Goal: Task Accomplishment & Management: Use online tool/utility

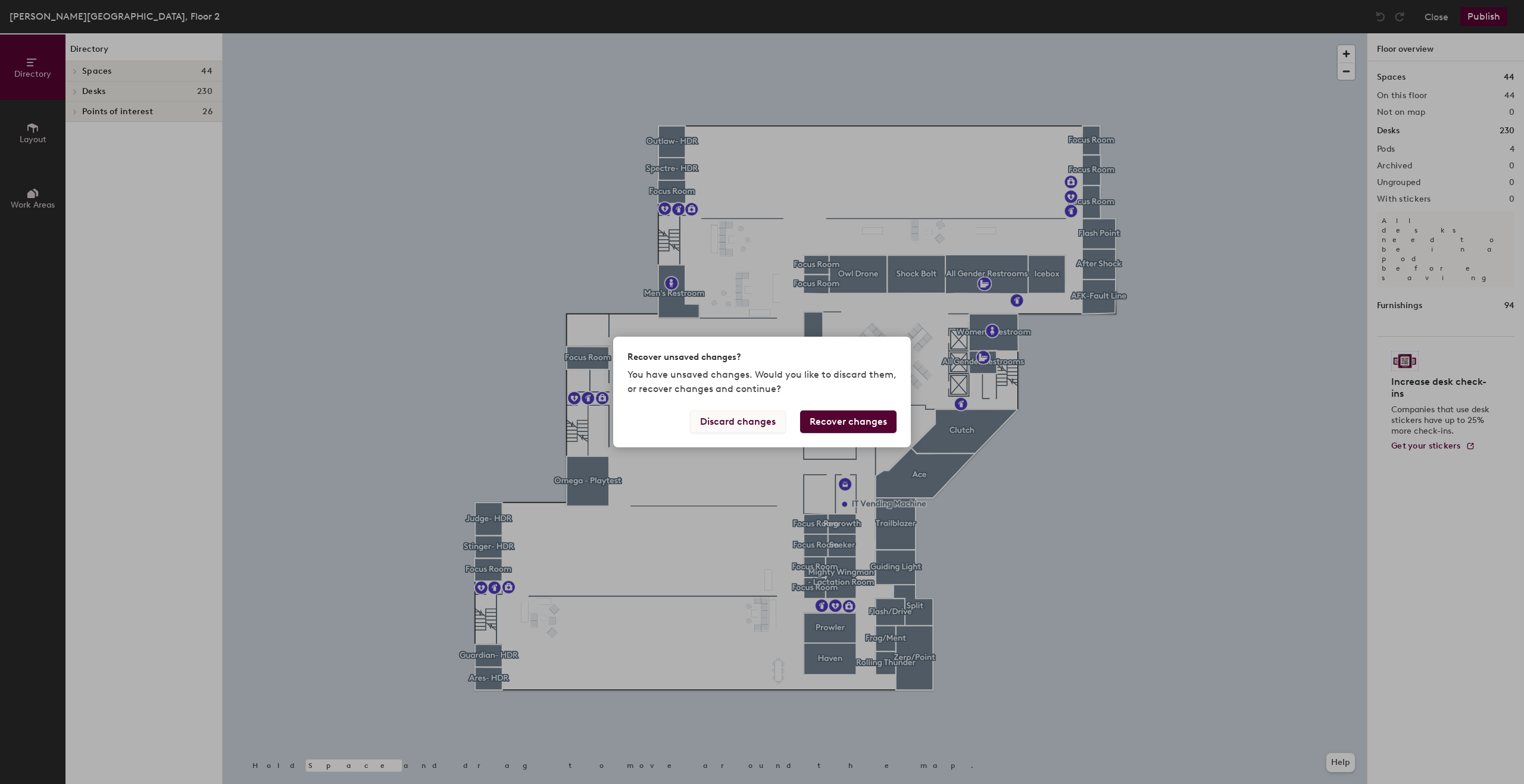
click at [757, 426] on button "Discard changes" at bounding box center [738, 422] width 96 height 22
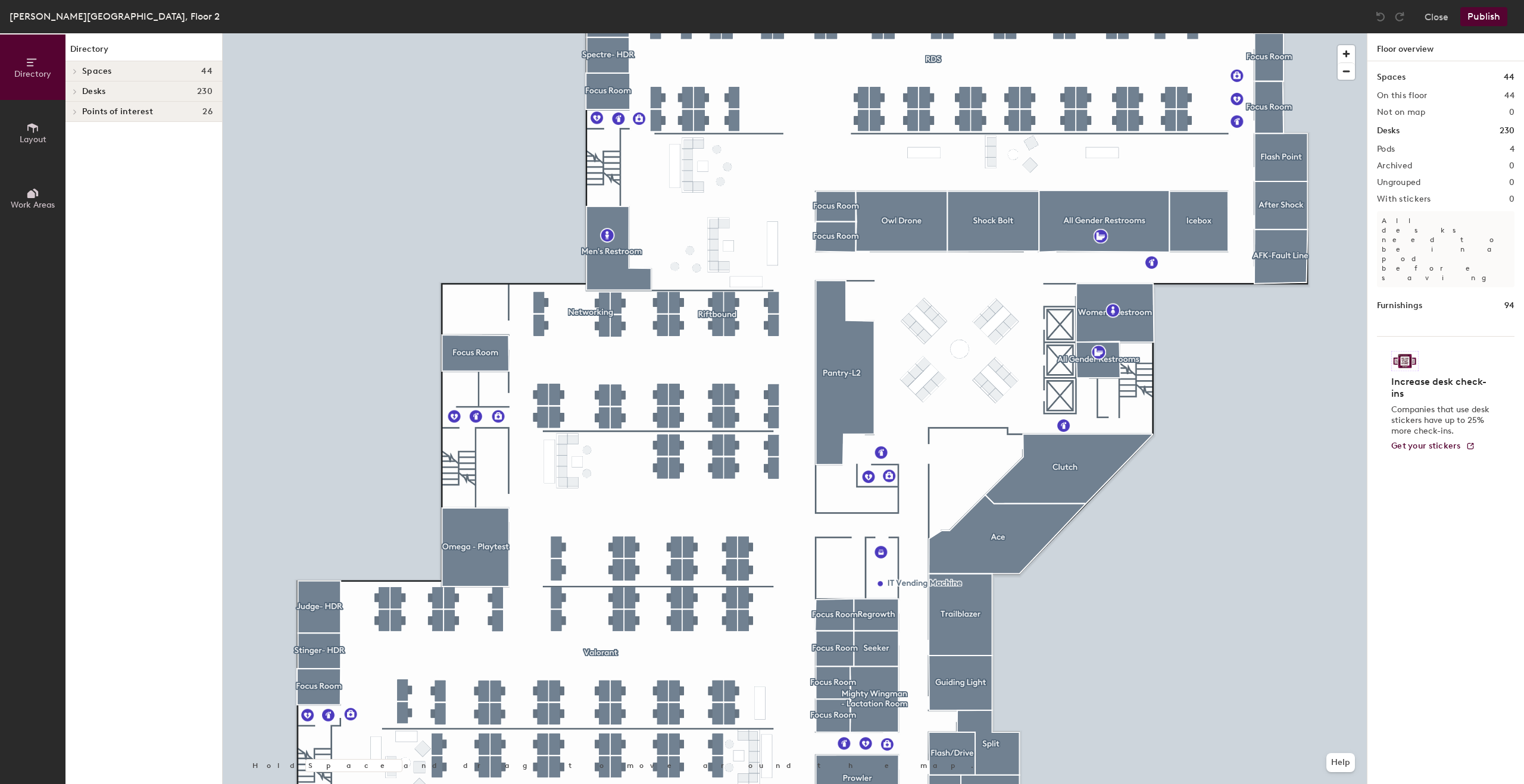
click at [79, 68] on div at bounding box center [75, 71] width 13 height 6
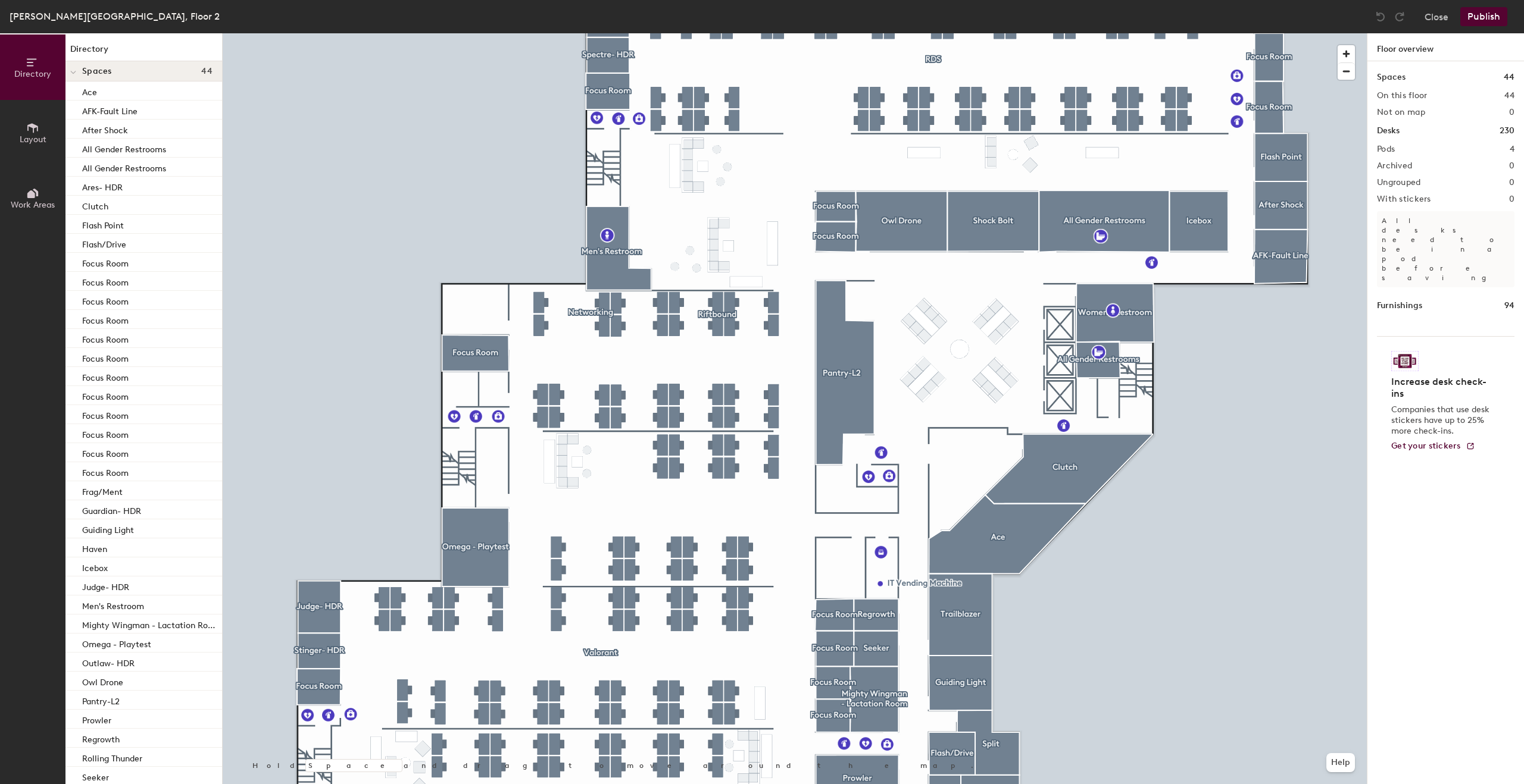
click at [35, 147] on button "Layout" at bounding box center [33, 133] width 66 height 66
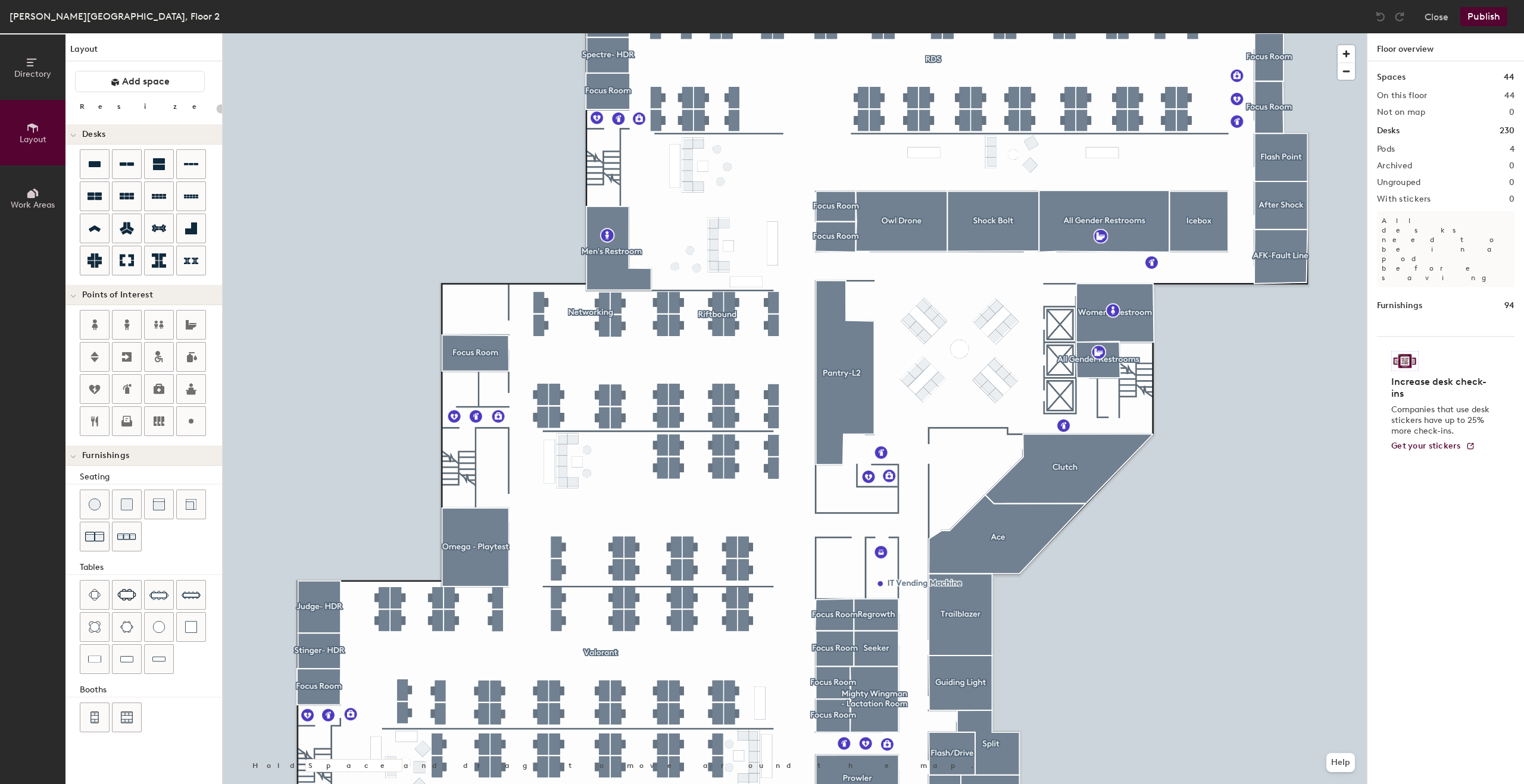
click at [26, 189] on icon at bounding box center [33, 193] width 13 height 13
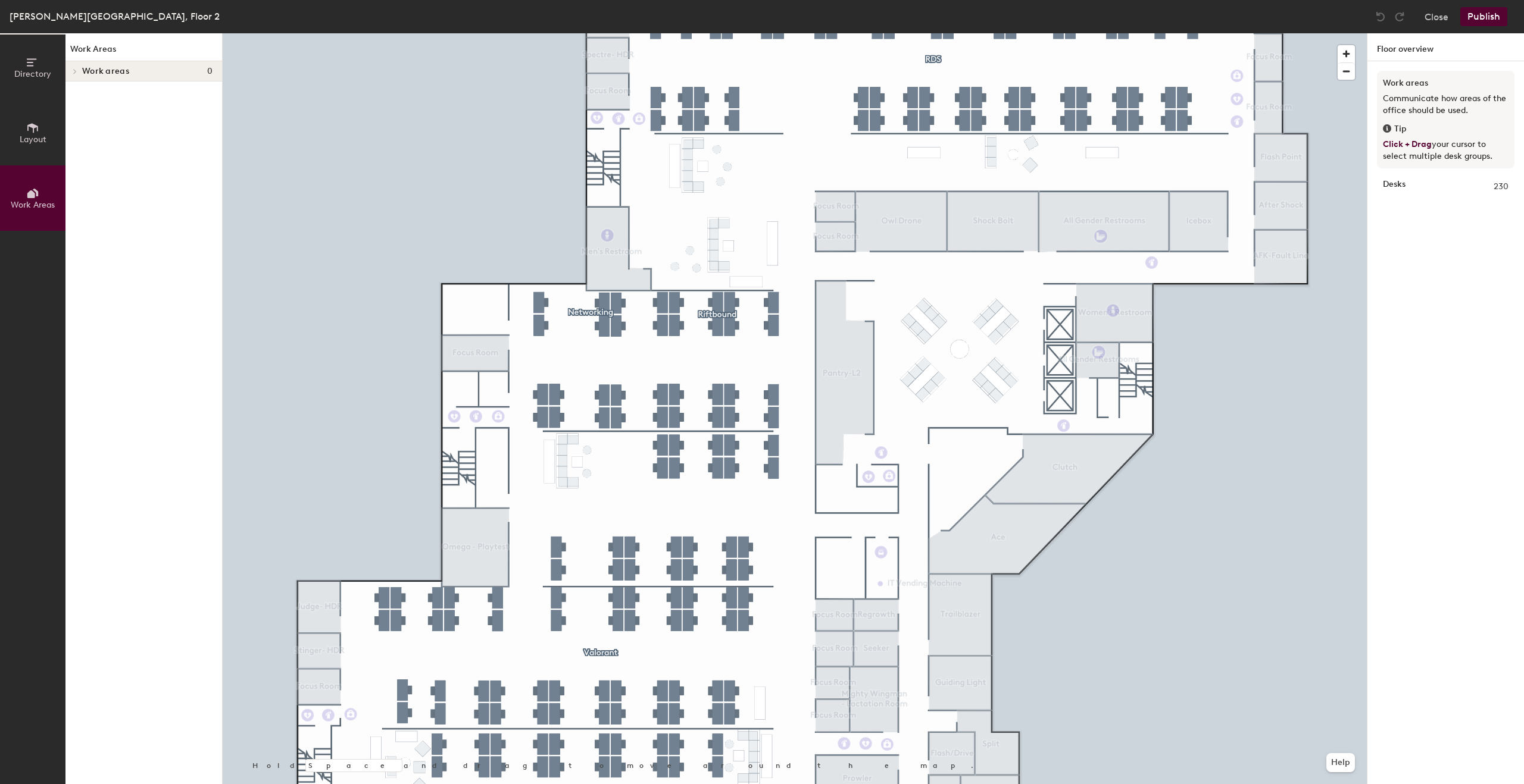
click at [142, 75] on h4 "Work areas 0" at bounding box center [147, 71] width 131 height 10
click at [19, 123] on button "Layout" at bounding box center [33, 133] width 66 height 66
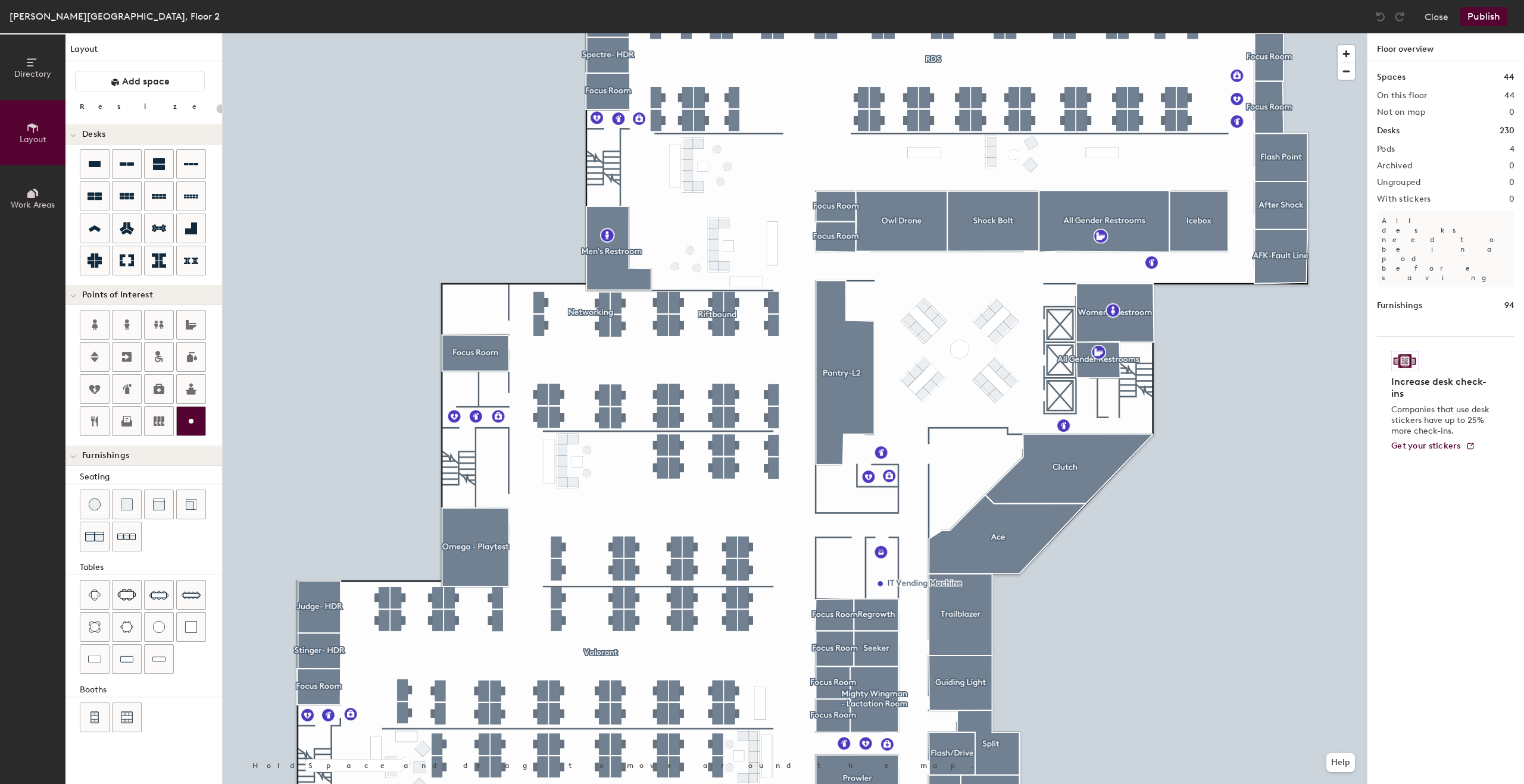
click at [188, 418] on icon at bounding box center [191, 422] width 14 height 14
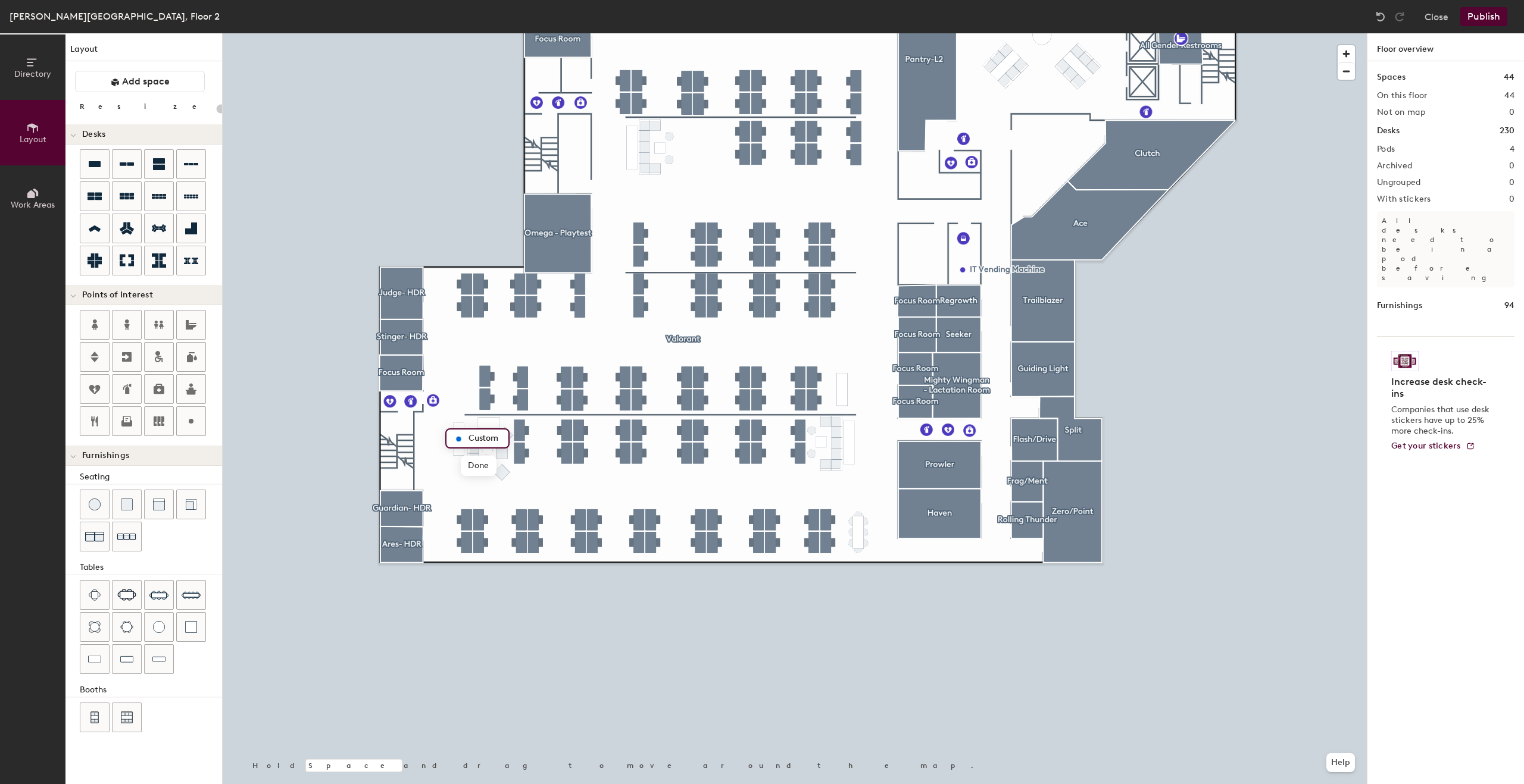
type input "20"
type input "VAL's Storage"
click at [485, 469] on span "Done" at bounding box center [495, 466] width 35 height 20
click at [191, 415] on icon at bounding box center [191, 422] width 14 height 14
type input "20"
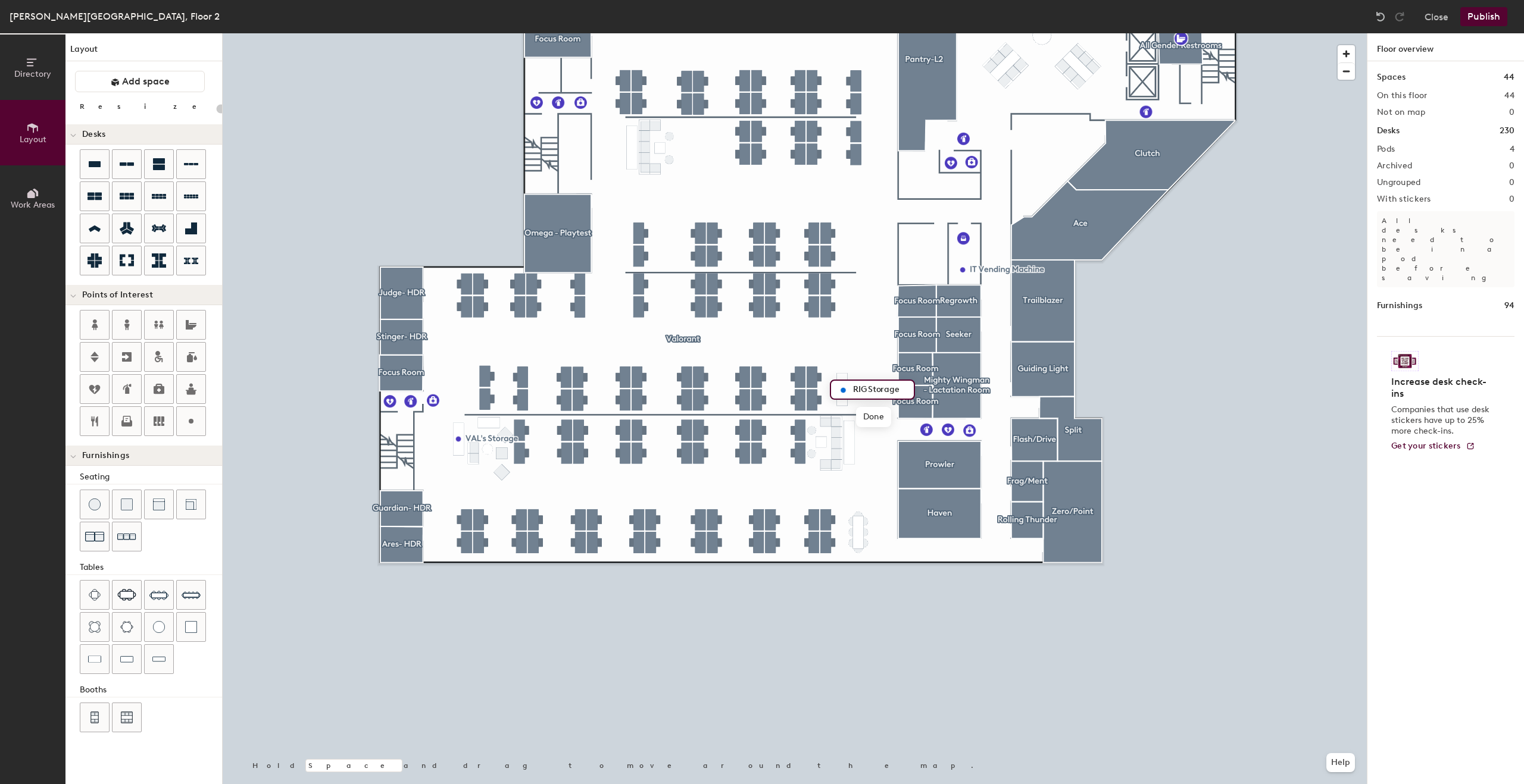
type input "RIG Storage"
click at [860, 34] on div at bounding box center [795, 34] width 1145 height 0
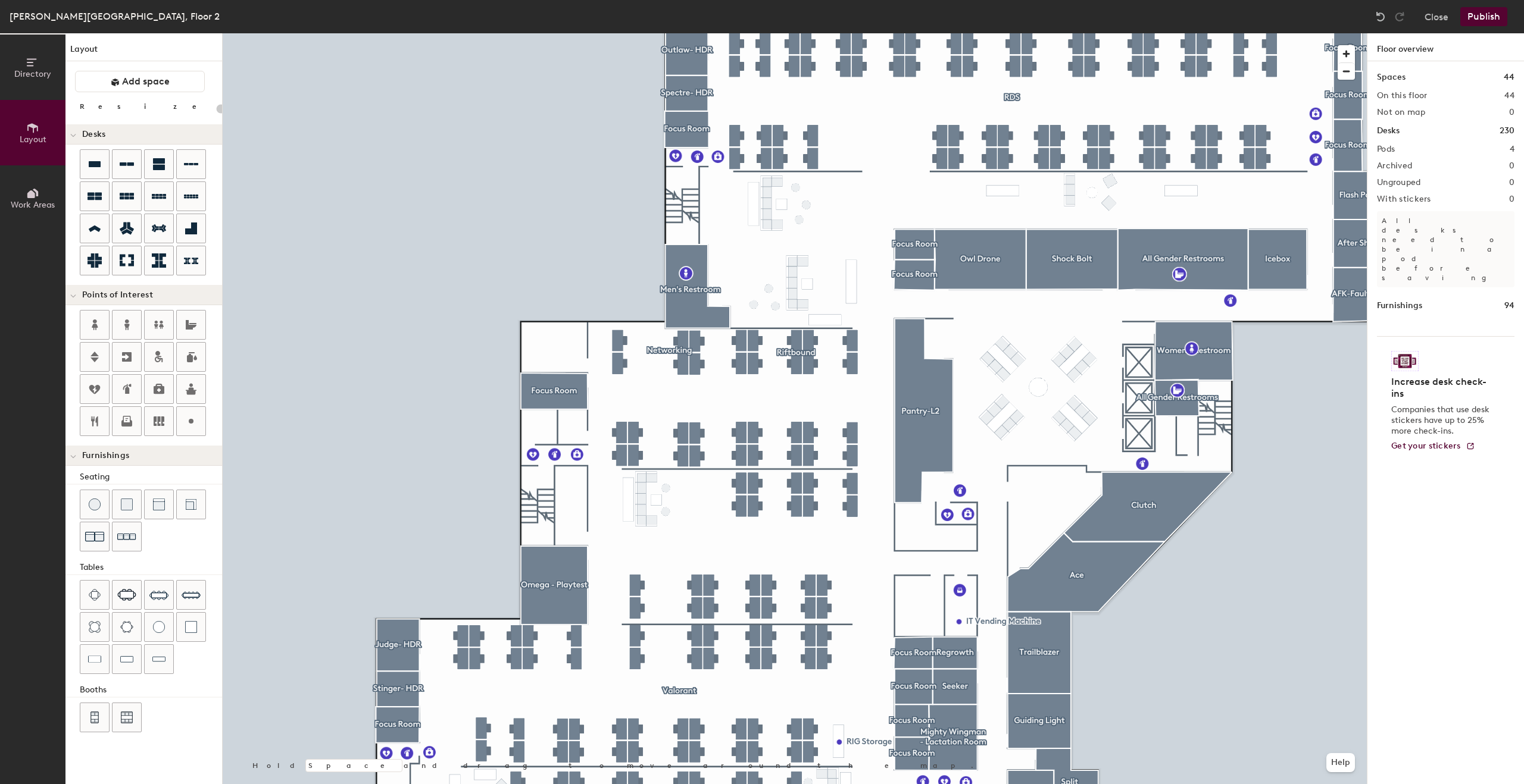
click at [1485, 18] on button "Publish" at bounding box center [1484, 17] width 47 height 19
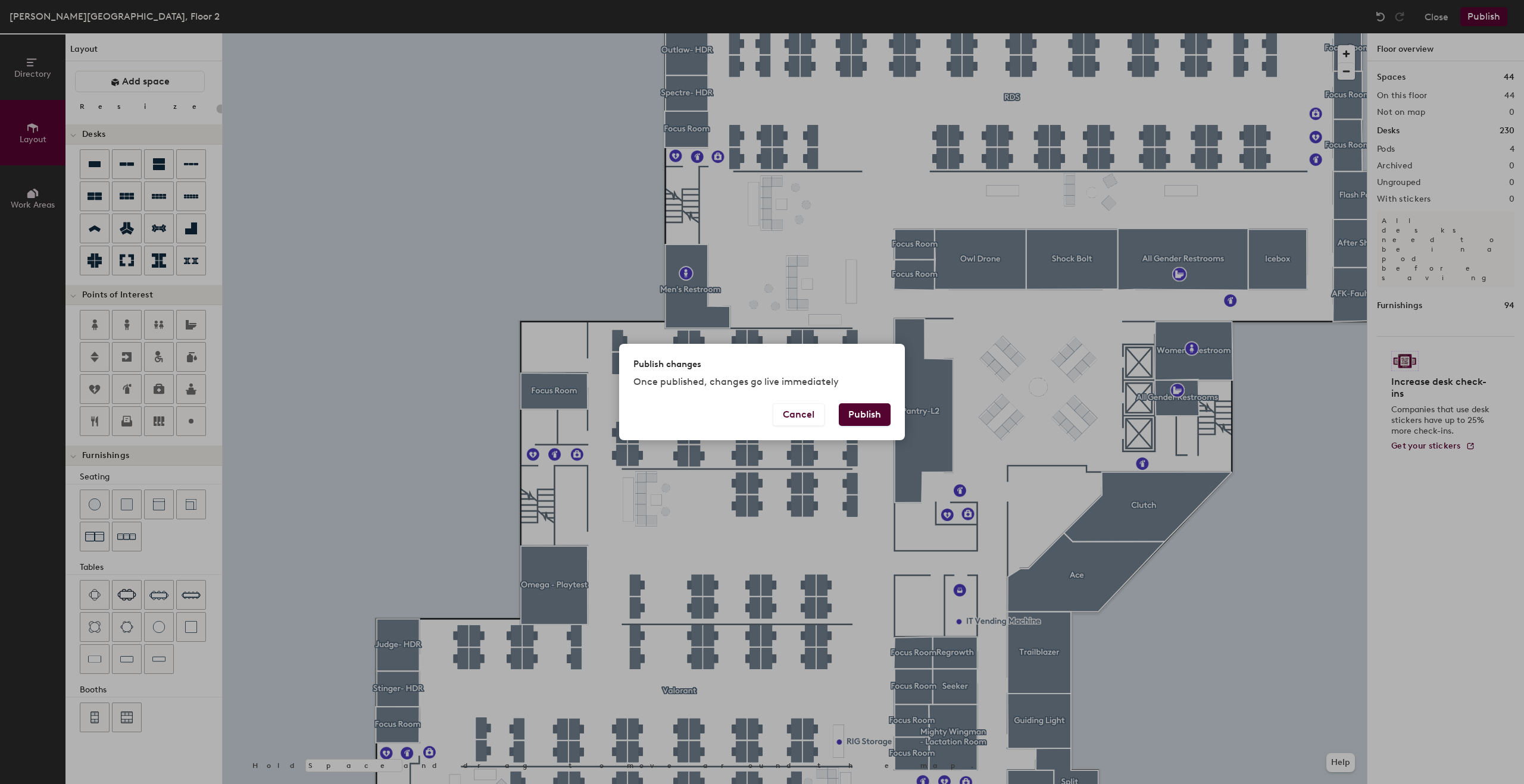
click at [870, 415] on button "Publish" at bounding box center [865, 414] width 52 height 22
type input "20"
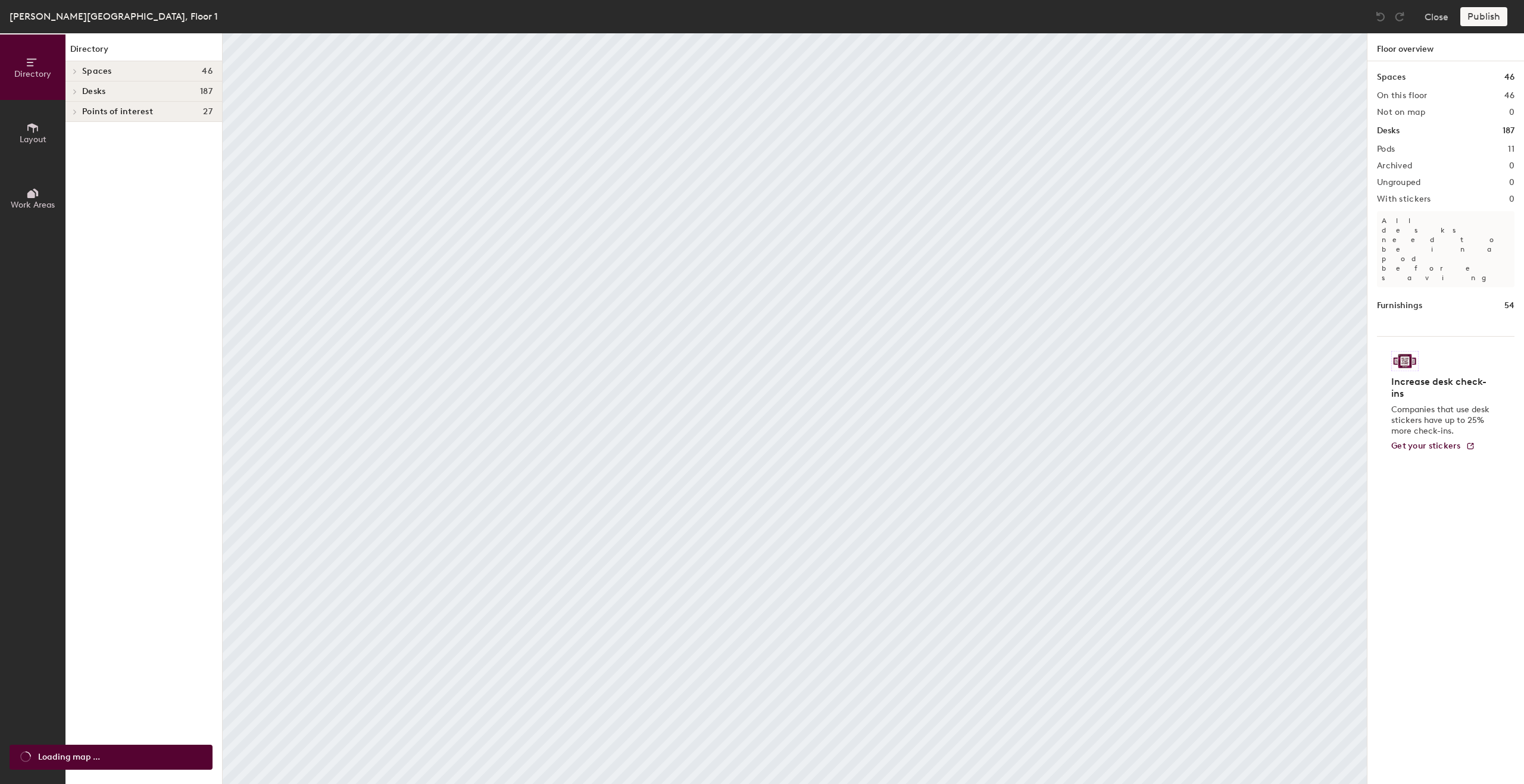
click at [43, 146] on button "Layout" at bounding box center [33, 133] width 66 height 66
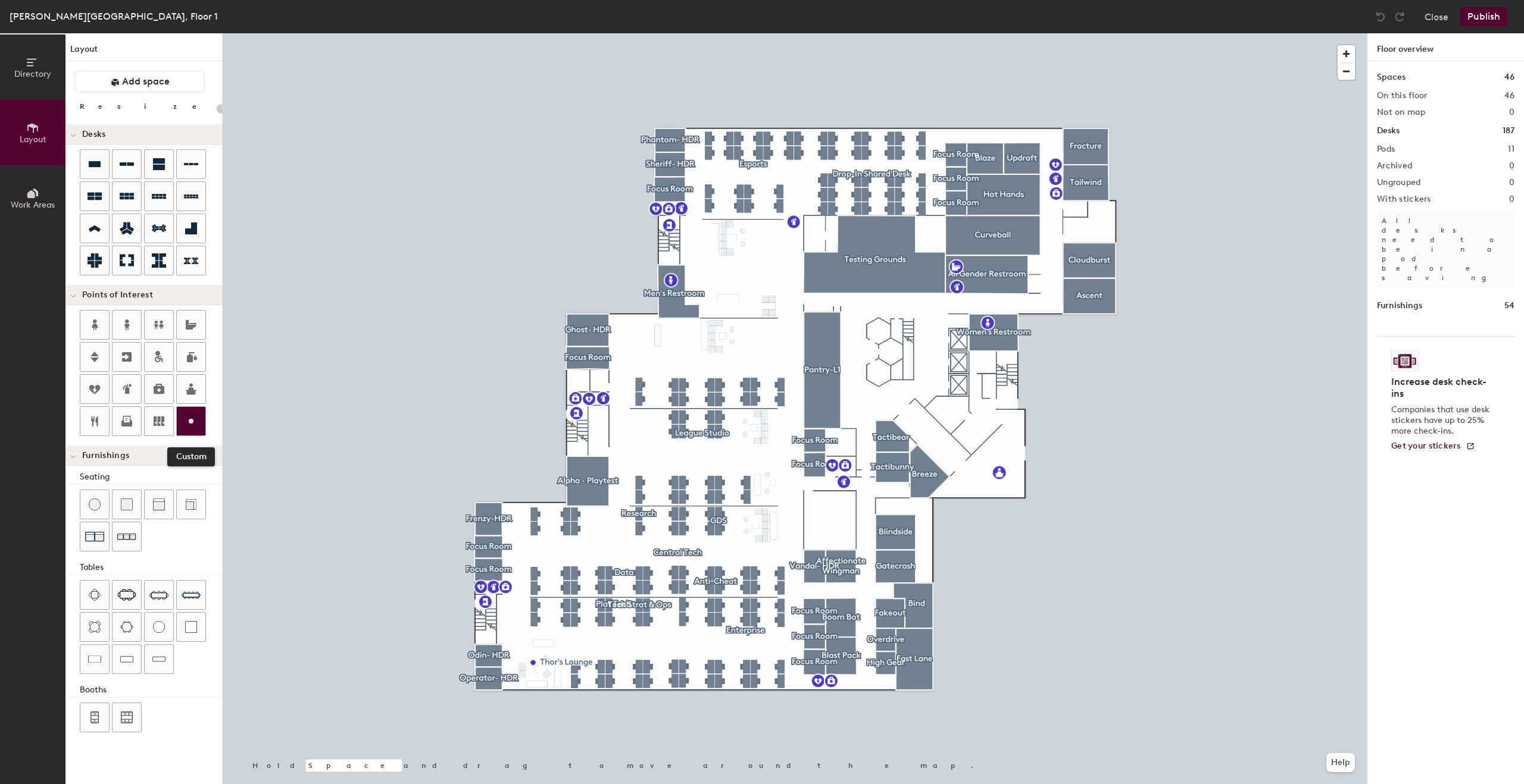
click at [188, 423] on icon at bounding box center [191, 422] width 14 height 14
type input "20"
type input "Plat Tech Storage"
click at [586, 670] on span "Done" at bounding box center [590, 670] width 35 height 20
click at [199, 419] on div at bounding box center [191, 422] width 29 height 29
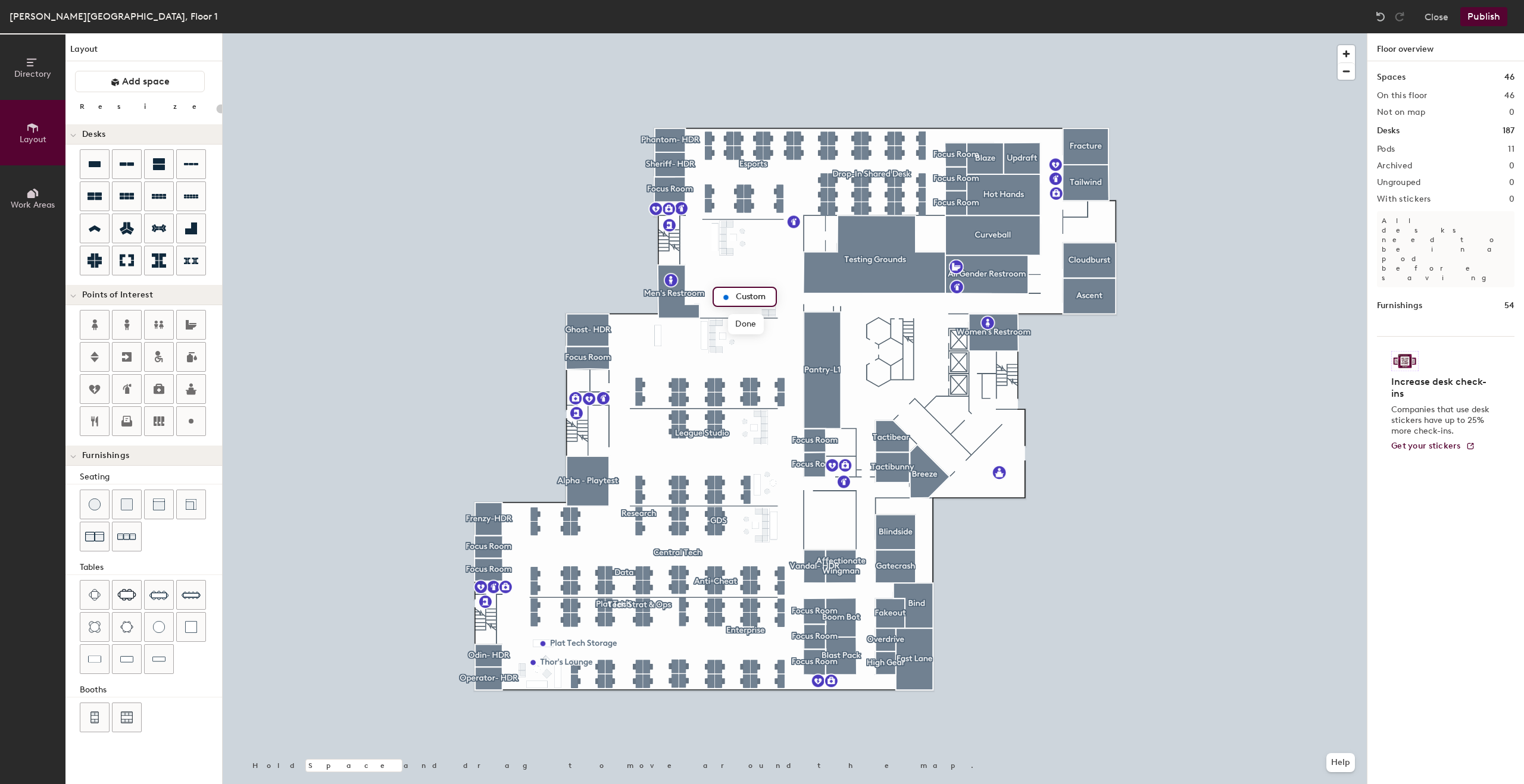
type input "20"
type input "Publishing's Storage"
click at [752, 34] on div at bounding box center [795, 34] width 1145 height 0
click at [1490, 23] on button "Publish" at bounding box center [1484, 17] width 47 height 19
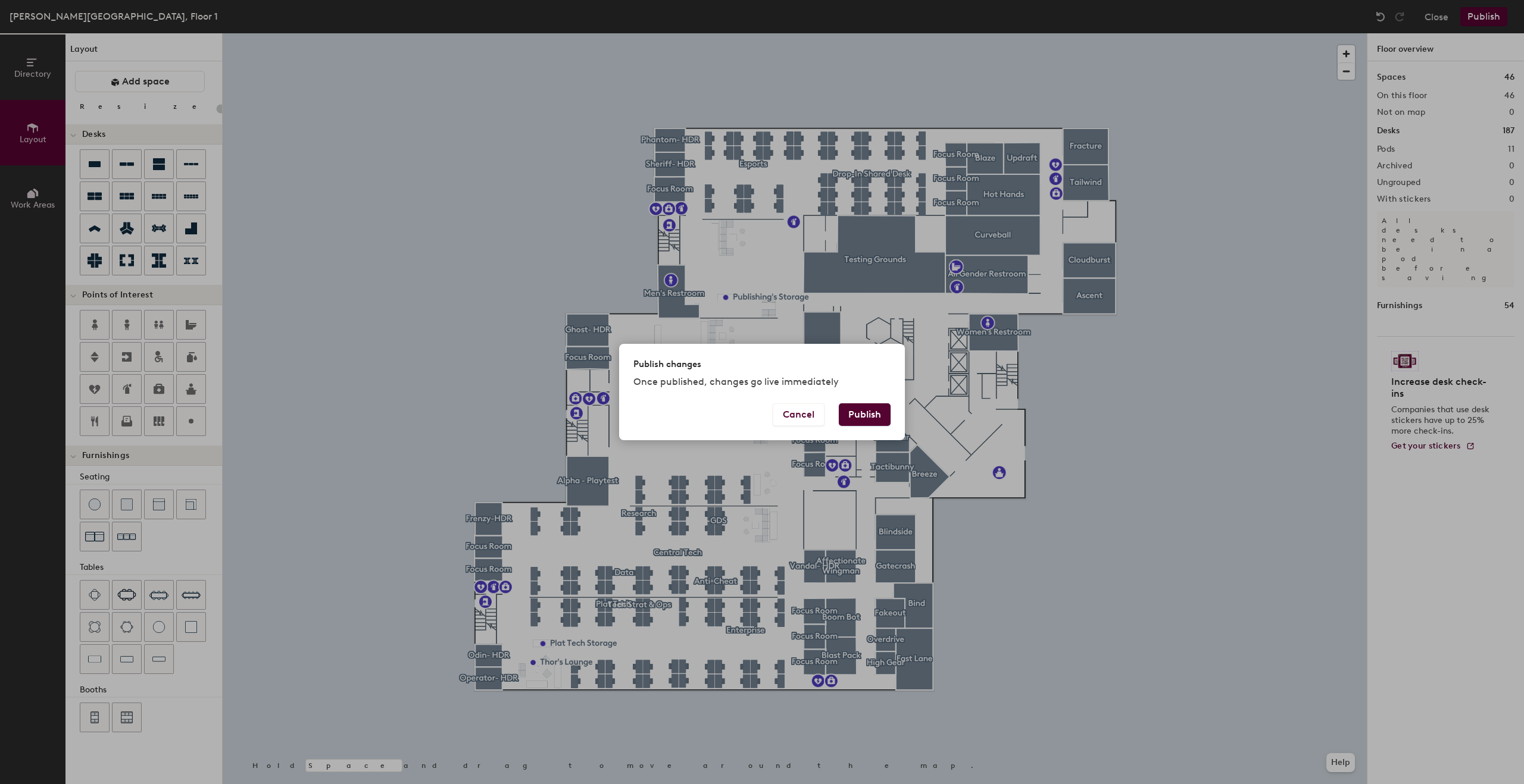
click at [853, 425] on button "Publish" at bounding box center [865, 414] width 52 height 22
type input "20"
